Goal: Task Accomplishment & Management: Use online tool/utility

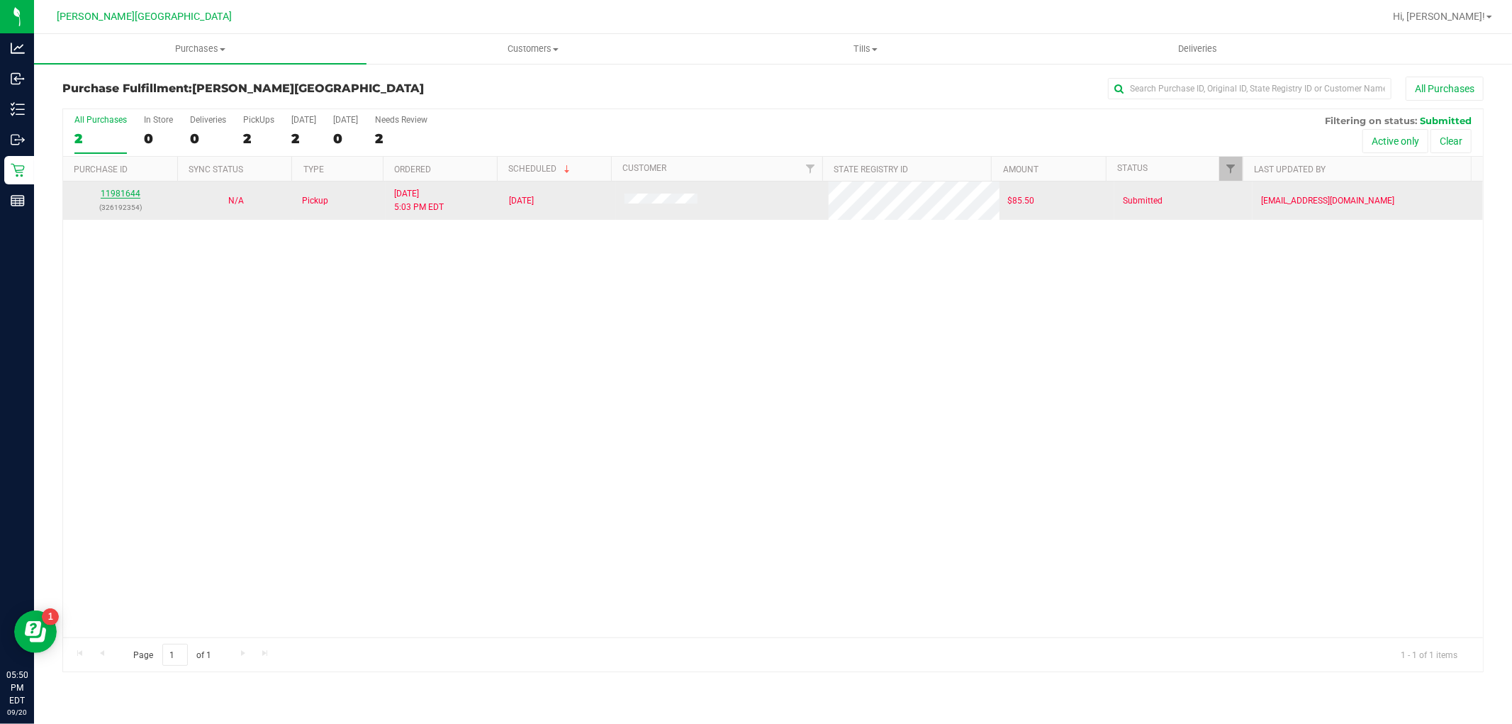
click at [135, 189] on link "11981644" at bounding box center [121, 194] width 40 height 10
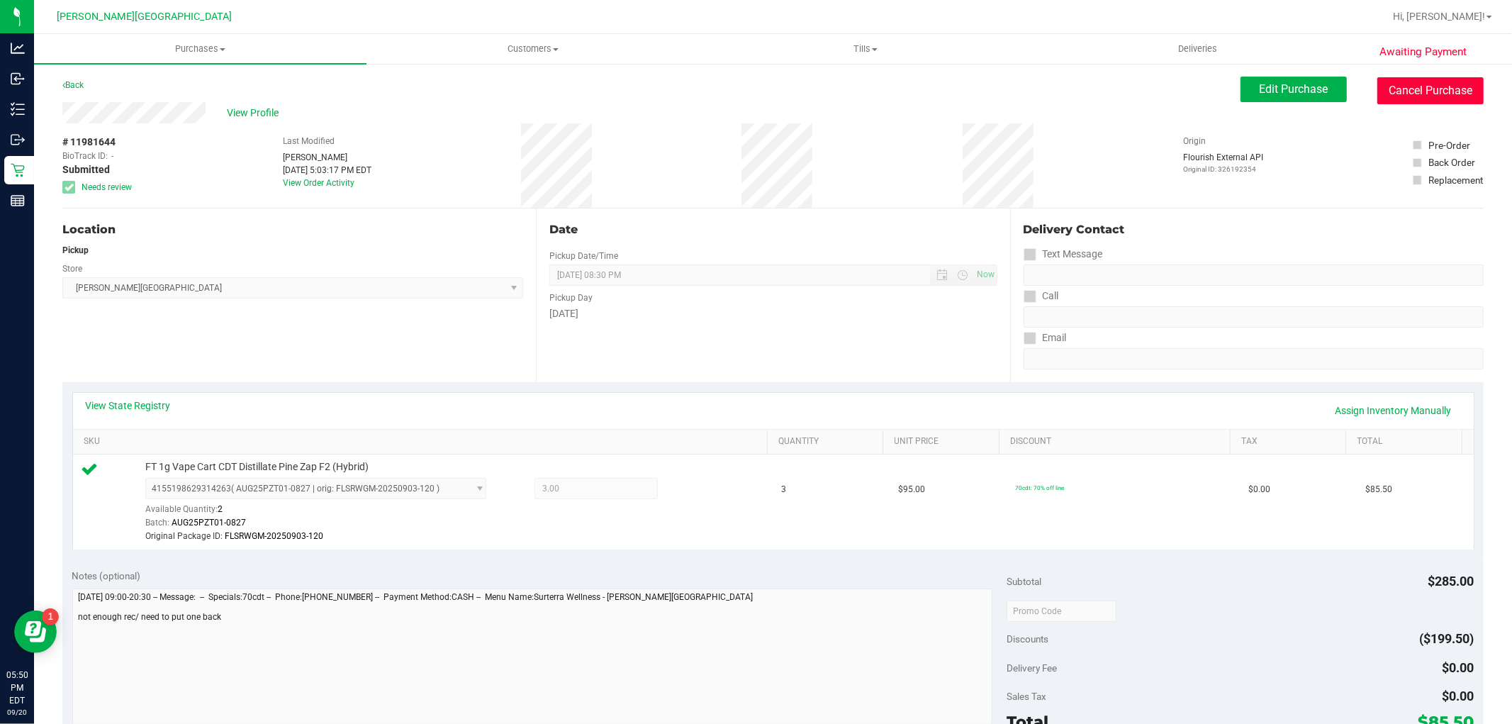
click at [1401, 102] on button "Cancel Purchase" at bounding box center [1430, 90] width 106 height 27
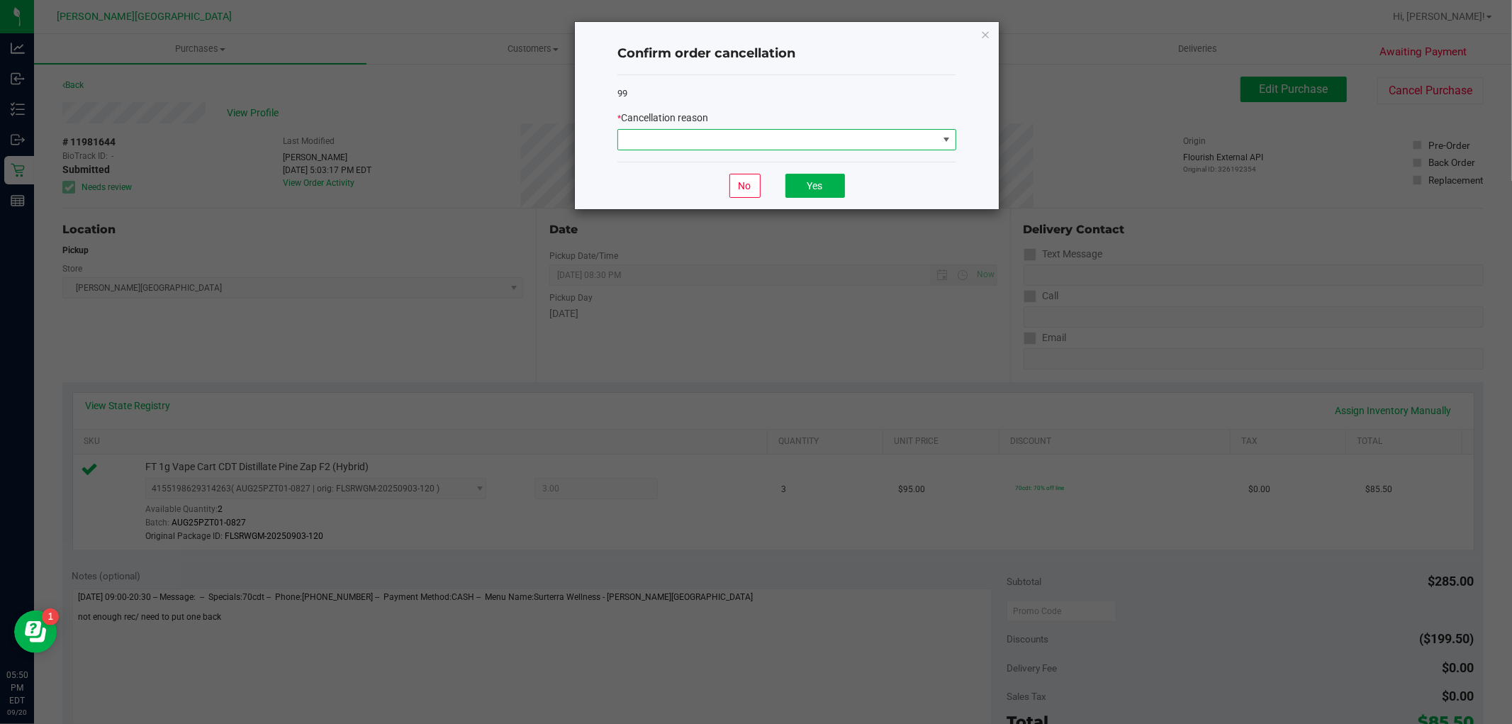
click at [952, 144] on span at bounding box center [946, 139] width 11 height 11
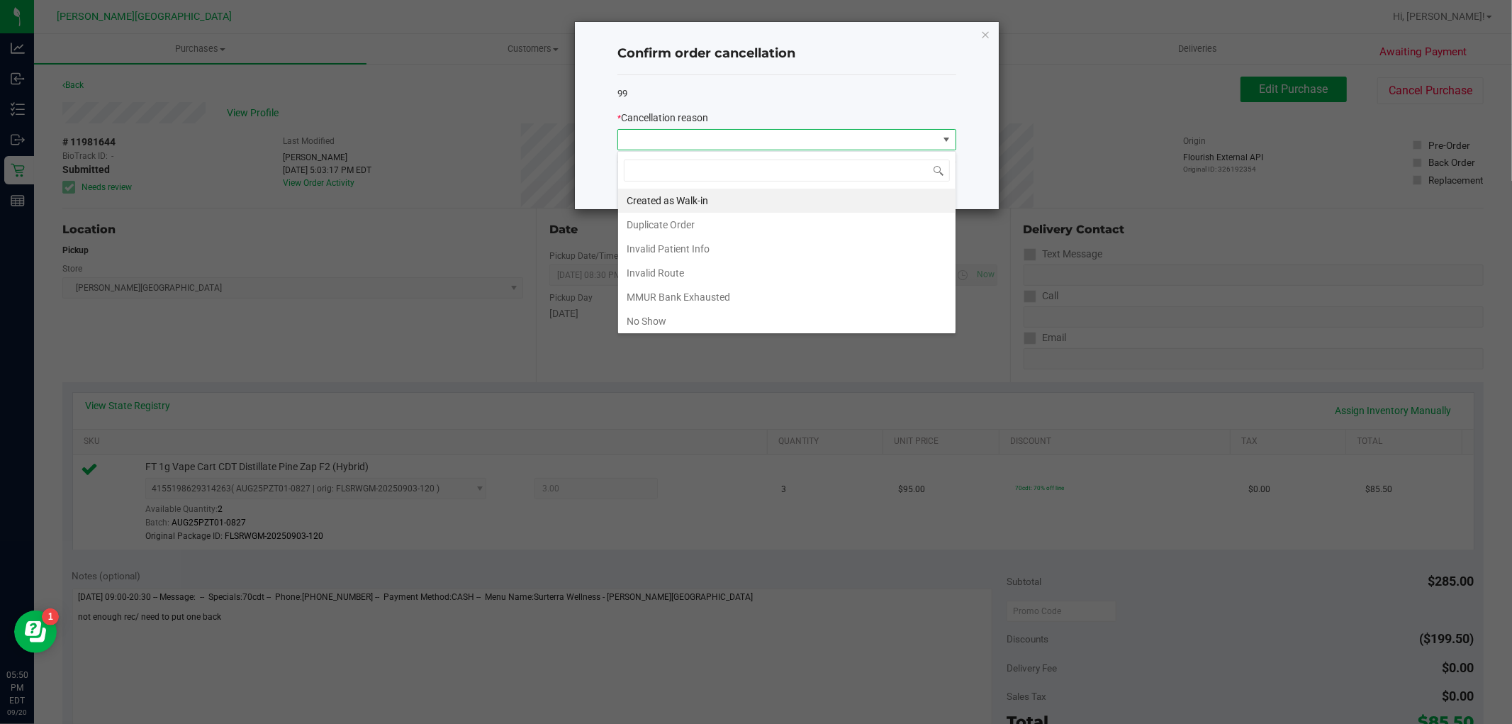
scroll to position [21, 338]
click at [712, 323] on li "No Show" at bounding box center [786, 321] width 337 height 24
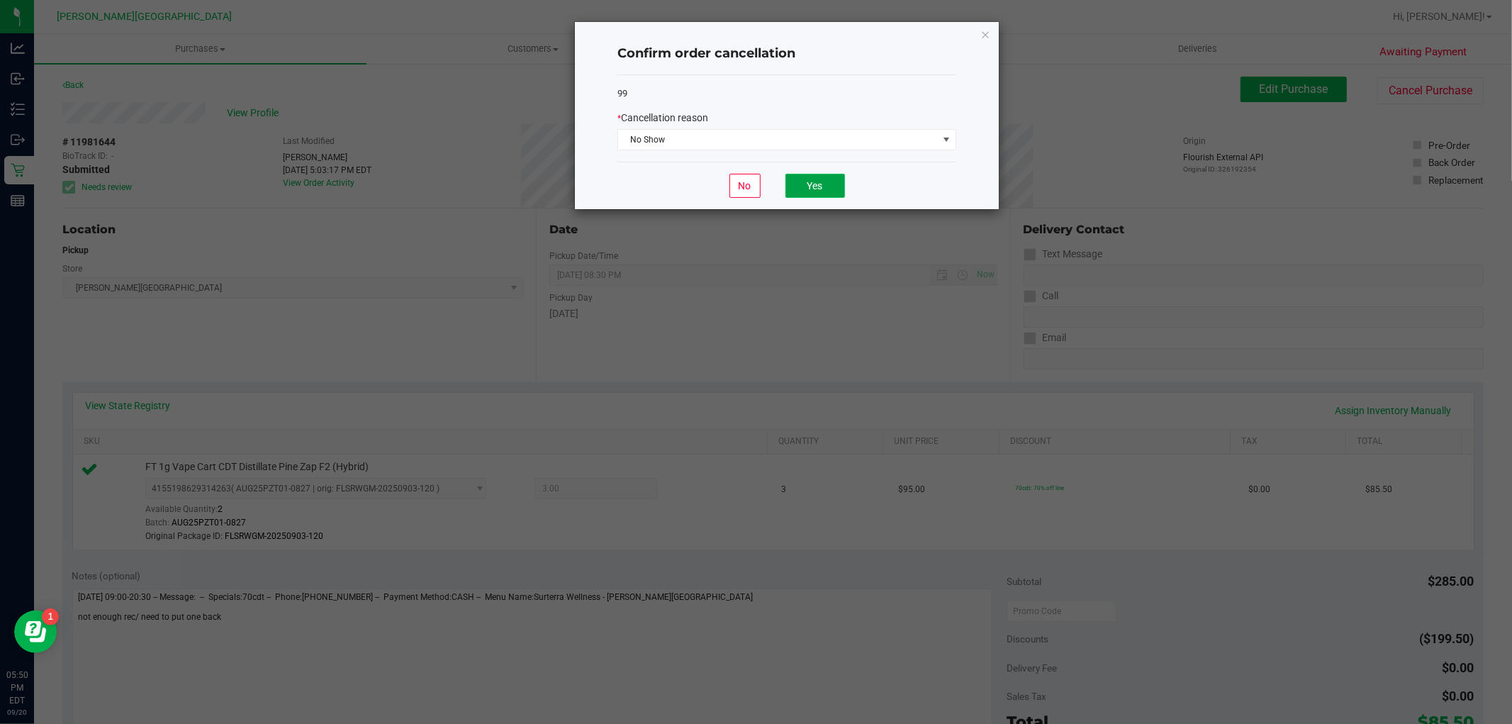
click at [812, 189] on button "Yes" at bounding box center [815, 186] width 60 height 24
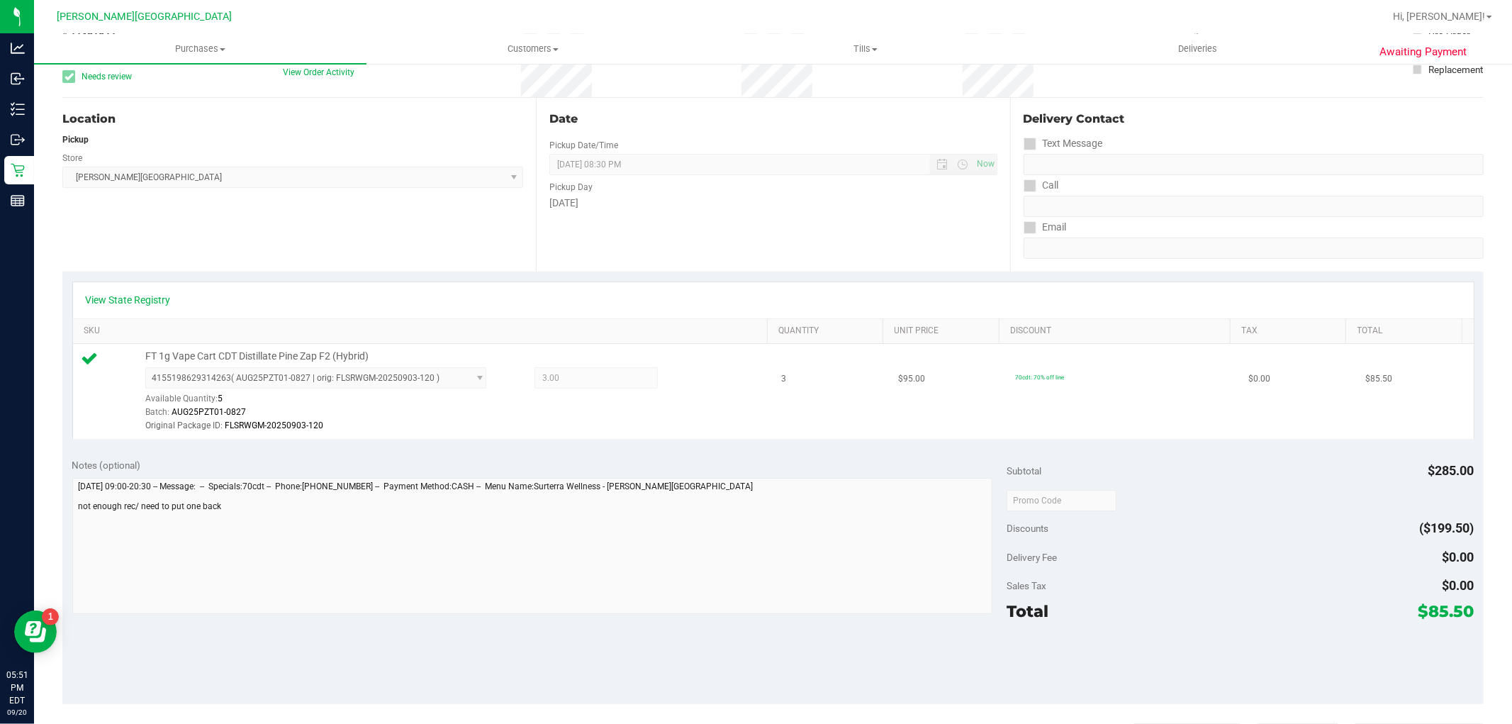
scroll to position [0, 0]
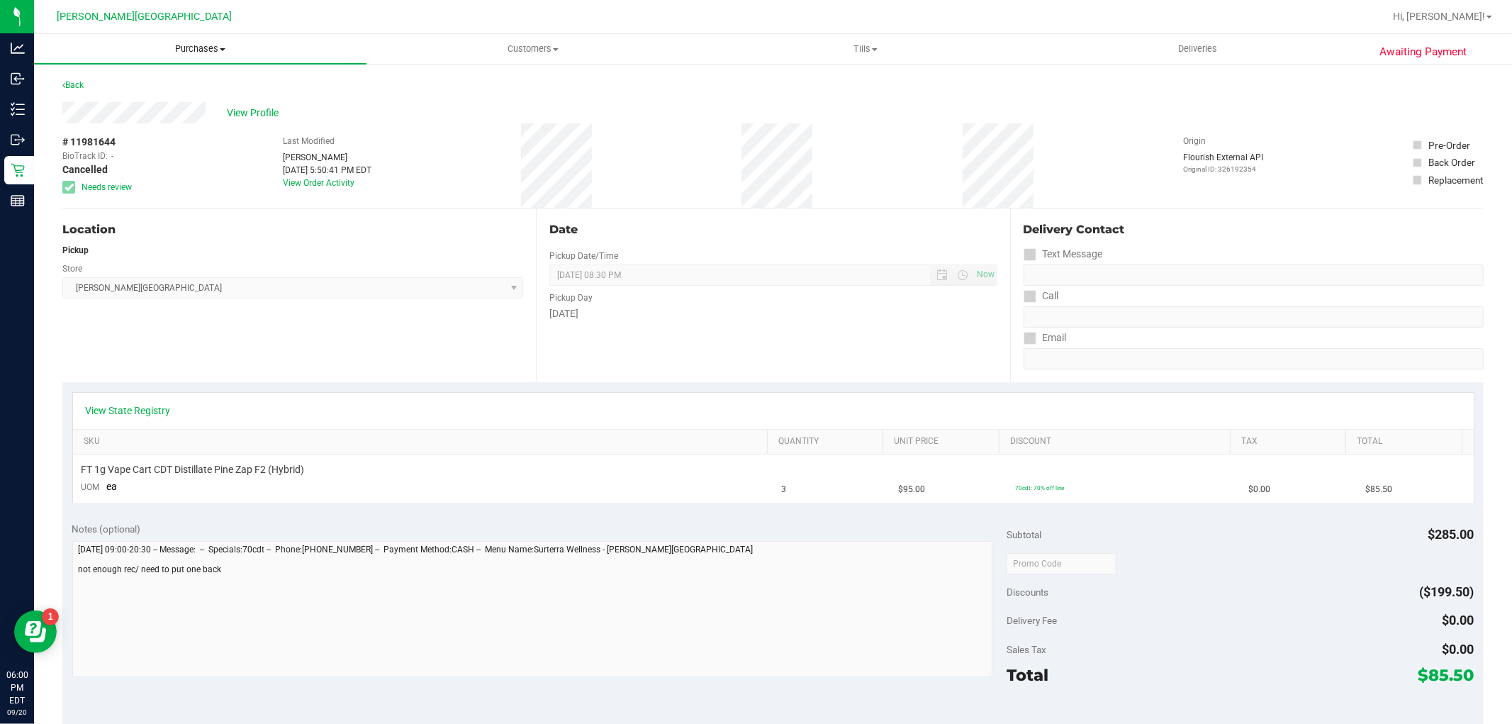
click at [218, 47] on span "Purchases" at bounding box center [200, 49] width 332 height 13
click at [129, 100] on li "Fulfillment" at bounding box center [200, 102] width 332 height 17
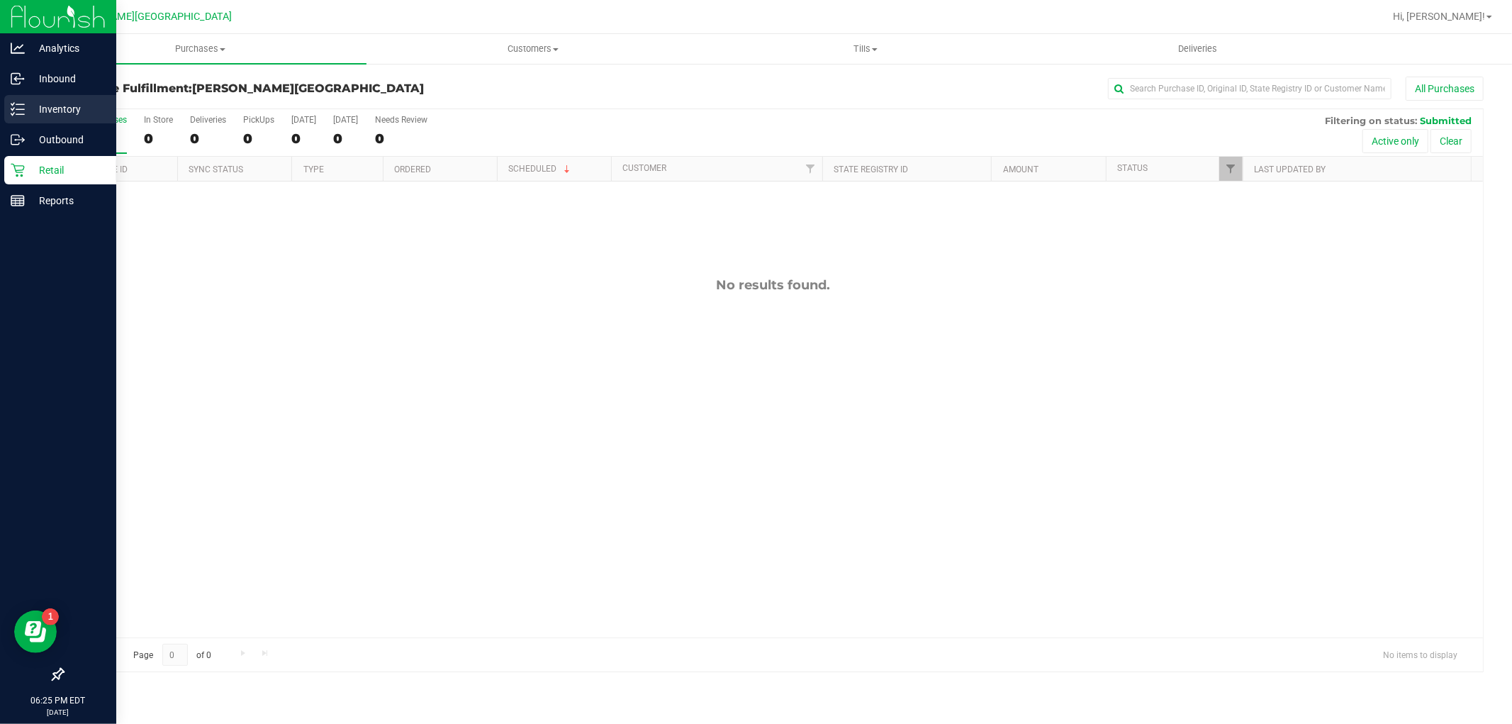
click at [35, 106] on p "Inventory" at bounding box center [67, 109] width 85 height 17
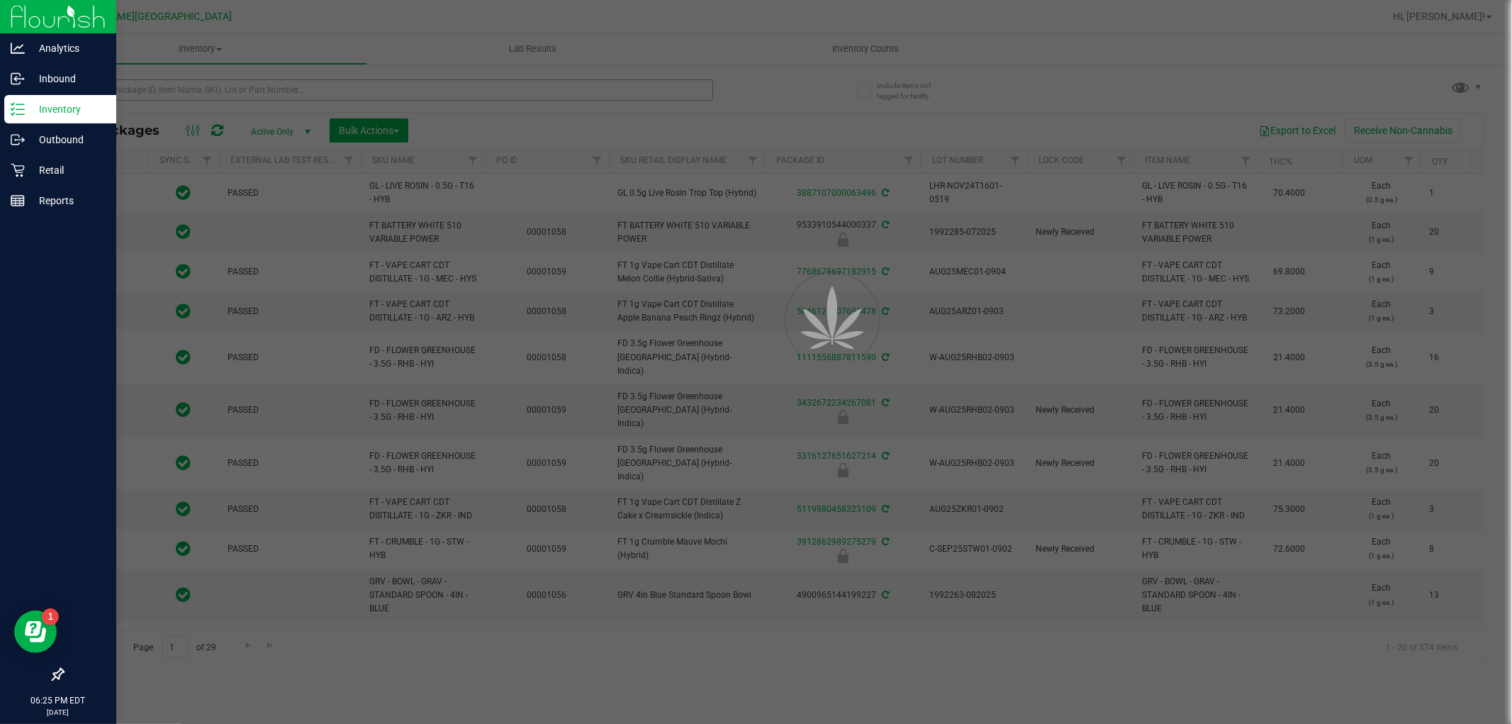
click at [187, 82] on div at bounding box center [756, 362] width 1512 height 724
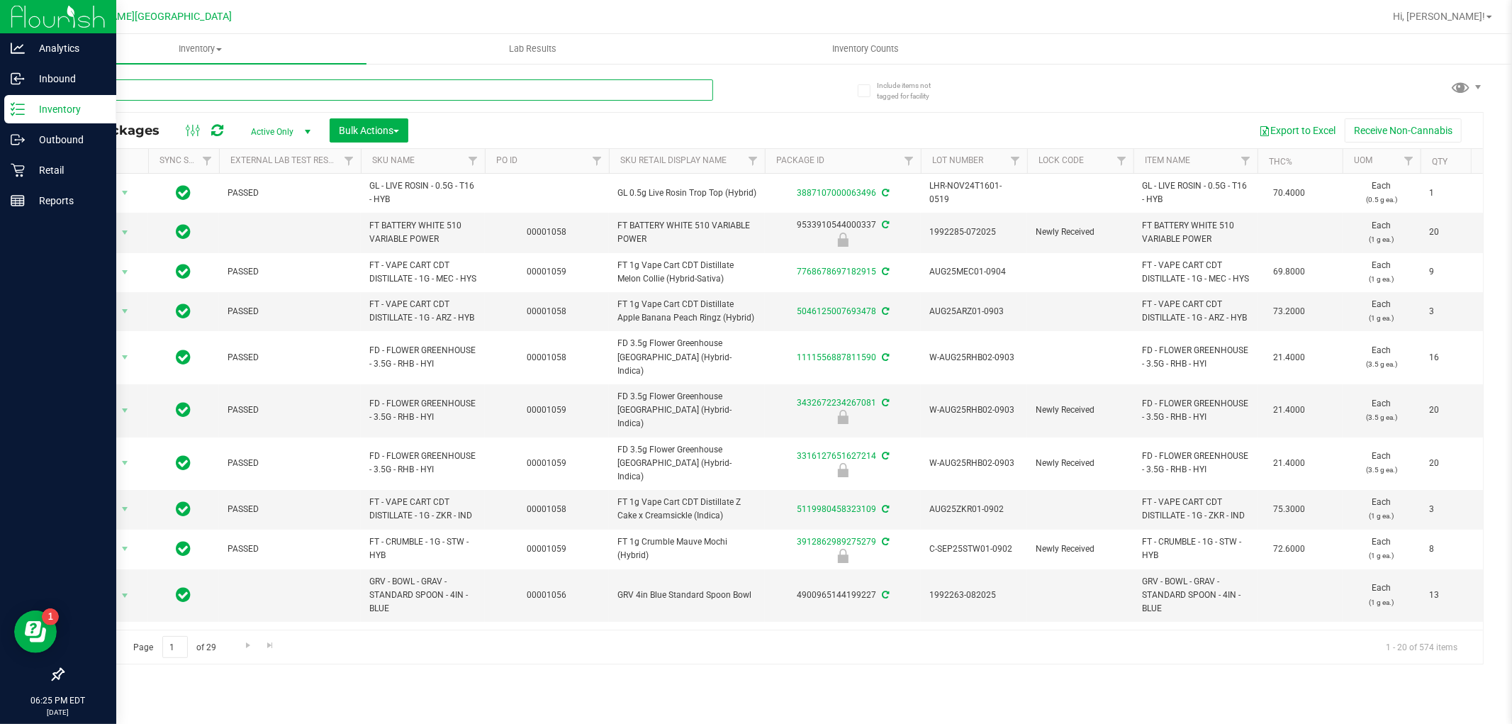
click at [187, 82] on input "text" at bounding box center [387, 89] width 651 height 21
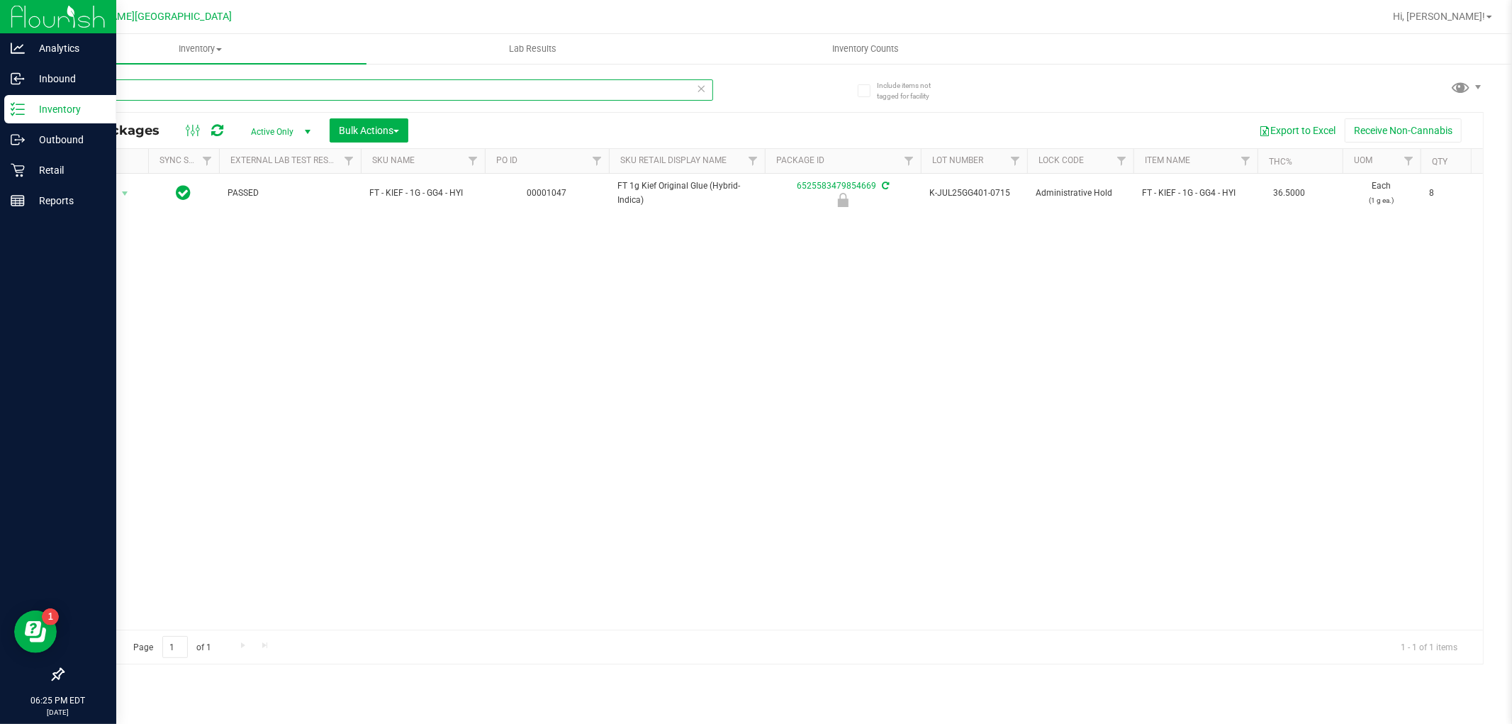
click at [257, 80] on input "gg4" at bounding box center [387, 89] width 651 height 21
type input "g"
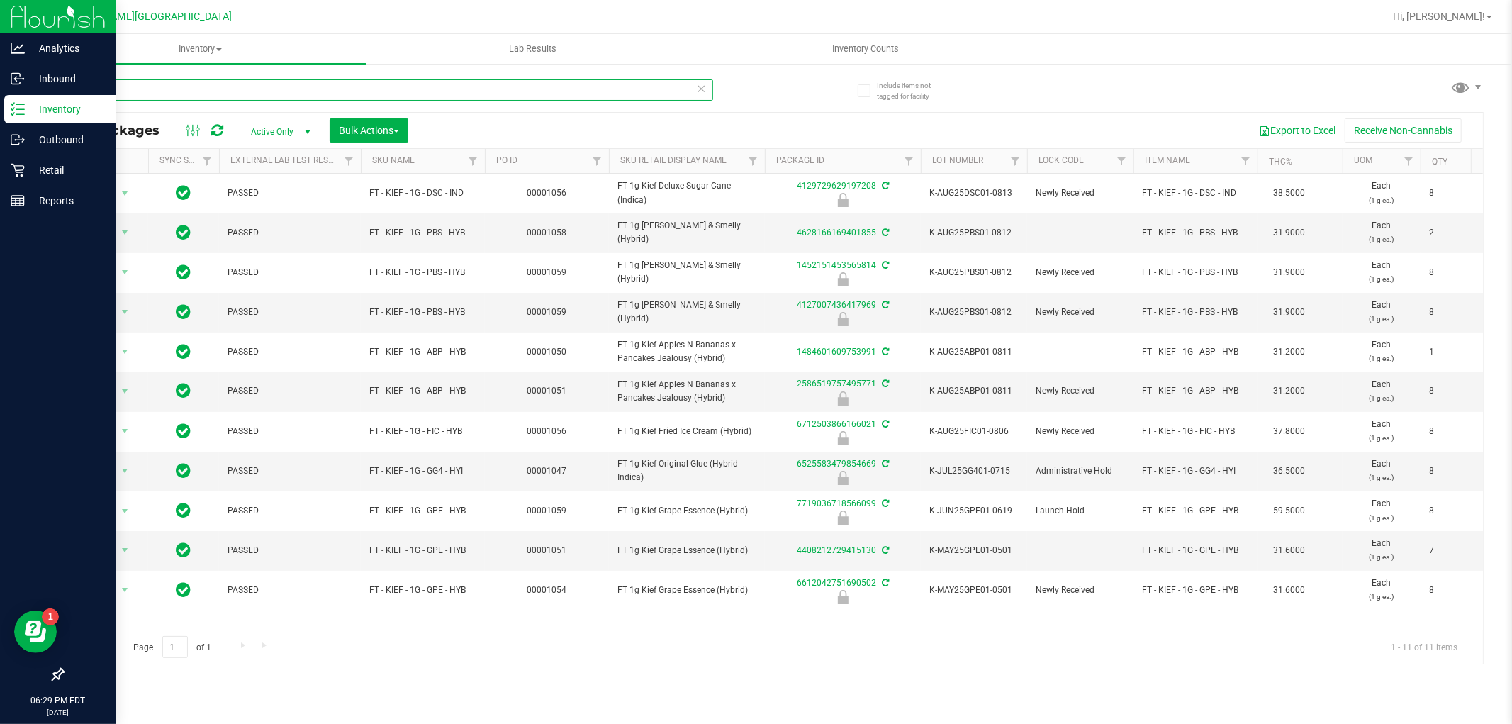
type input "k"
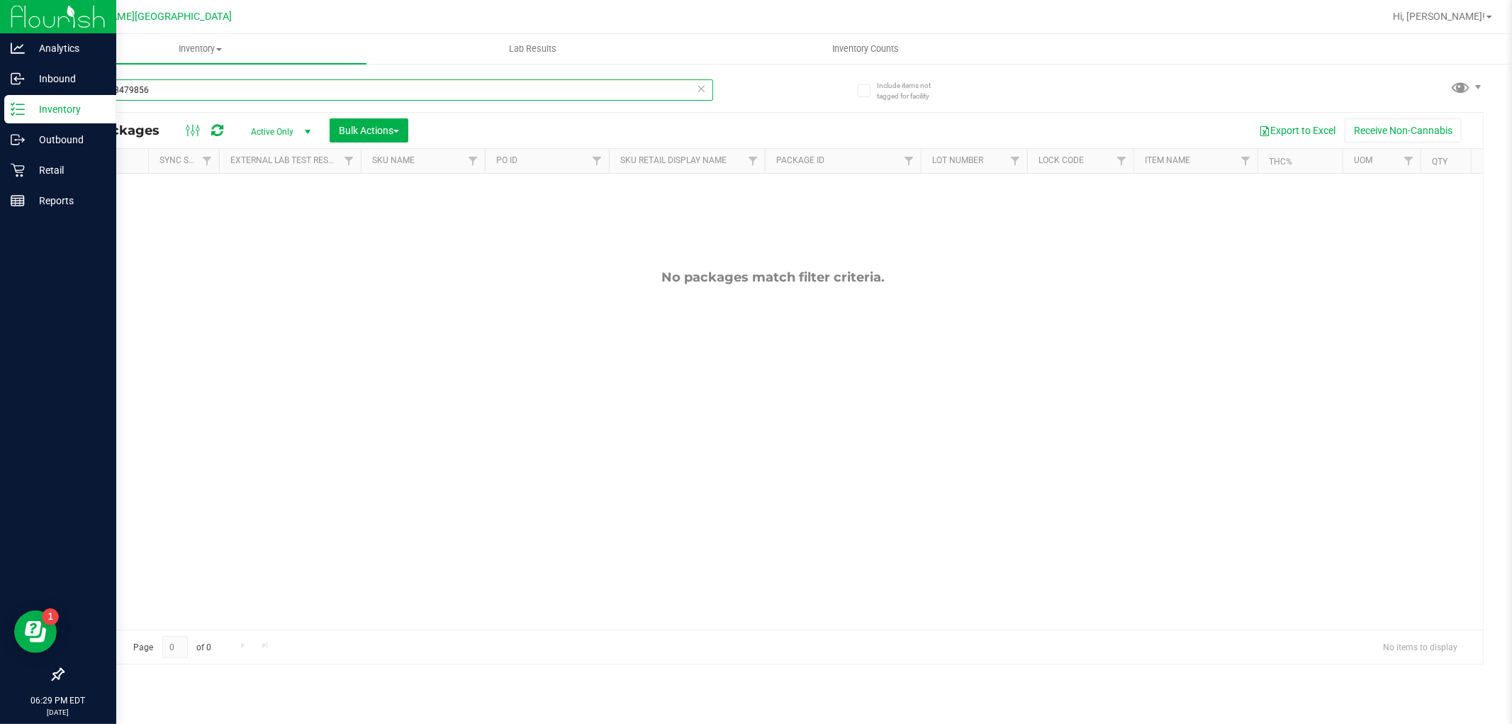
type input "6525583479856"
click at [298, 122] on span "Active Only" at bounding box center [278, 132] width 78 height 20
click at [287, 197] on li "Locked" at bounding box center [277, 196] width 77 height 21
drag, startPoint x: 191, startPoint y: 95, endPoint x: 18, endPoint y: 101, distance: 173.8
click at [18, 101] on div "Analytics Inbound Inventory Outbound Retail Reports 06:29 PM EDT 09/20/2025 09/…" at bounding box center [756, 362] width 1512 height 724
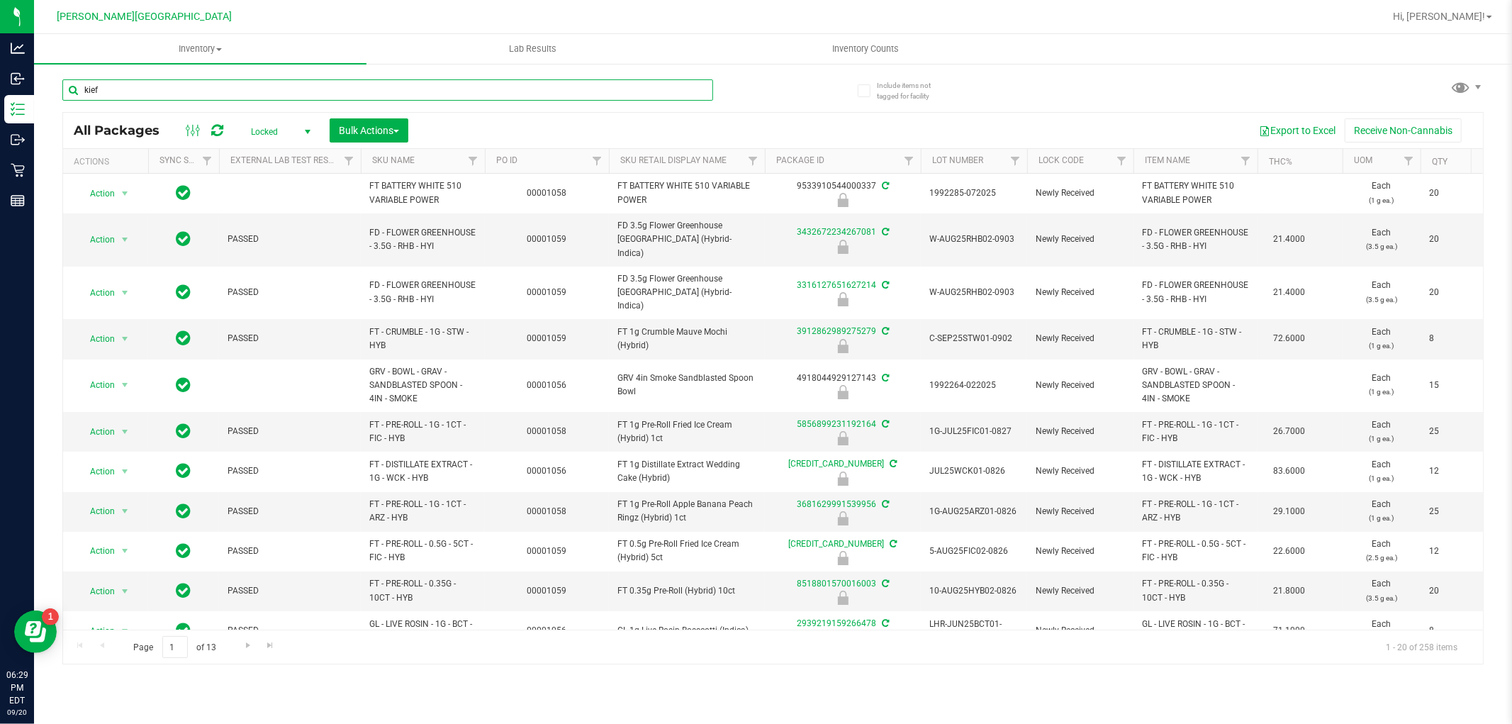
type input "kief"
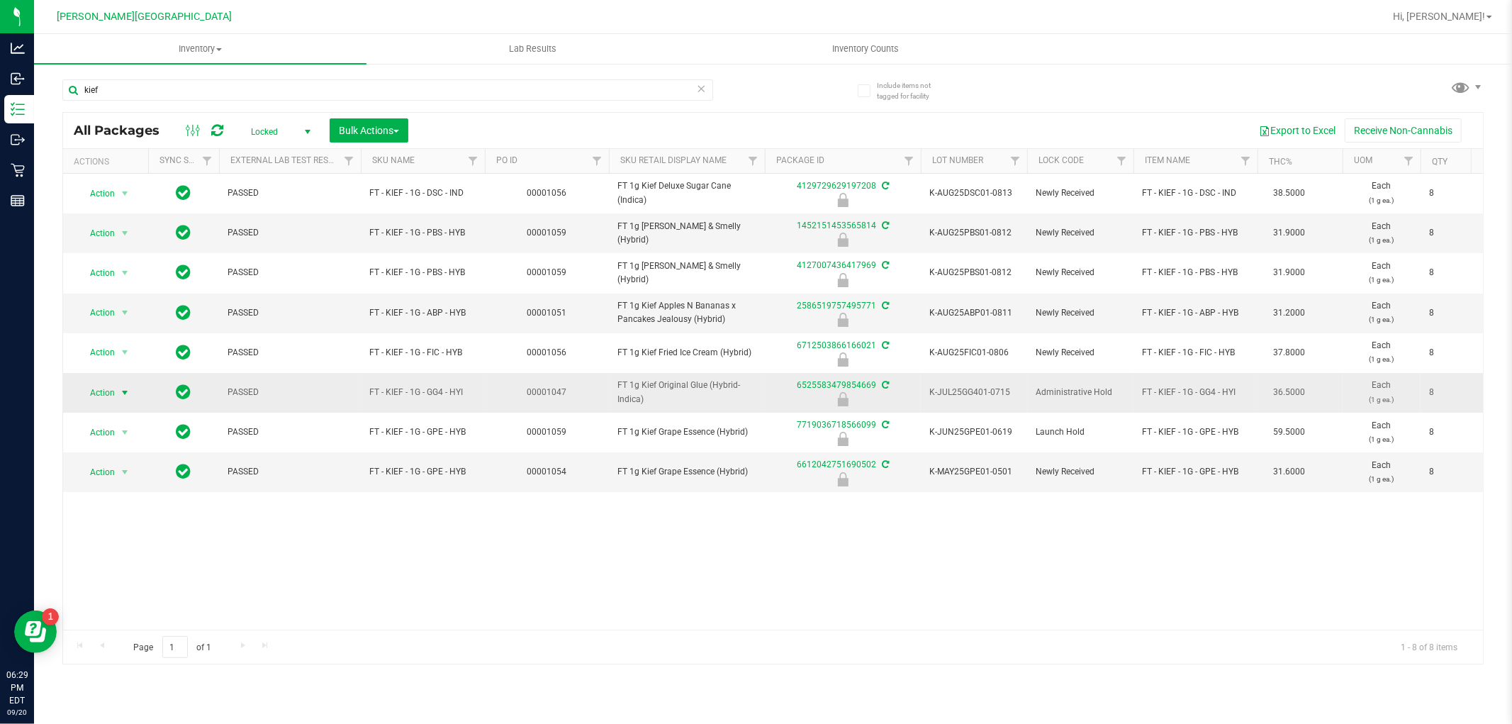
click at [118, 396] on span "select" at bounding box center [125, 393] width 18 height 20
click at [133, 563] on li "Unlock package" at bounding box center [123, 561] width 91 height 21
